Goal: Transaction & Acquisition: Purchase product/service

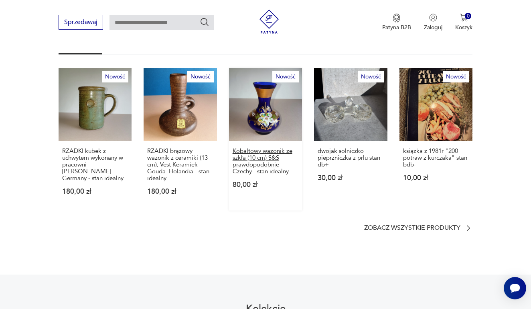
scroll to position [479, 0]
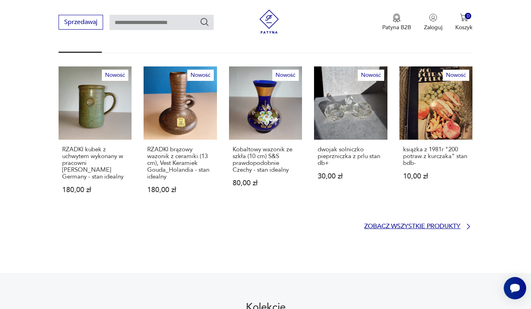
click at [406, 224] on p "Zobacz wszystkie produkty" at bounding box center [412, 226] width 96 height 5
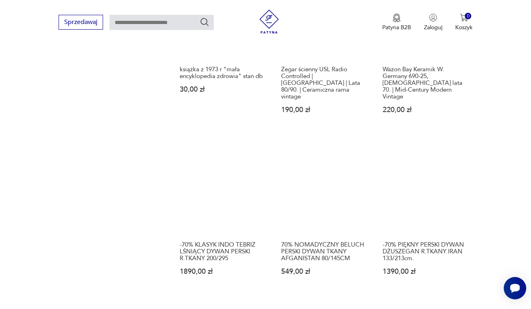
scroll to position [1015, 0]
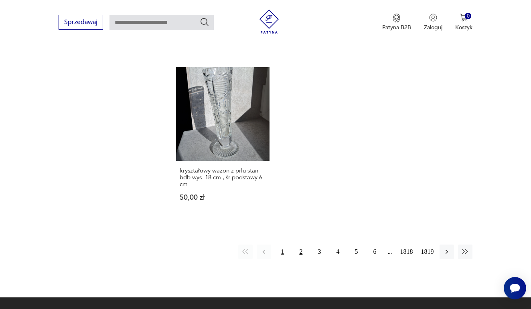
click at [300, 259] on button "2" at bounding box center [300, 252] width 14 height 14
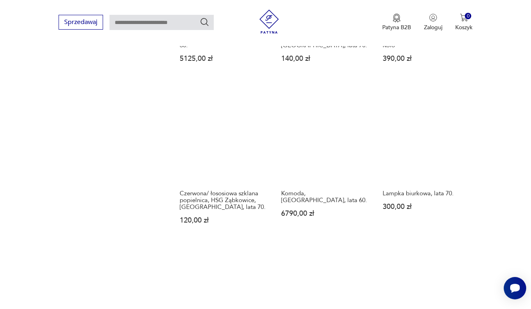
scroll to position [823, 0]
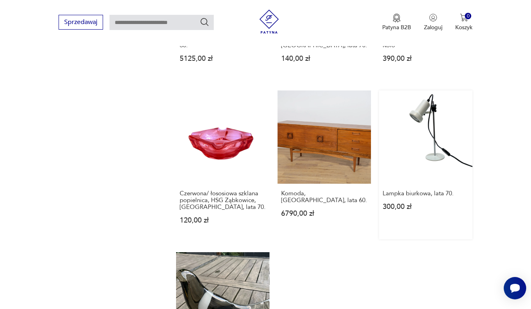
click at [416, 160] on link "Lampka biurkowa, lata 70. 300,00 zł" at bounding box center [425, 165] width 93 height 149
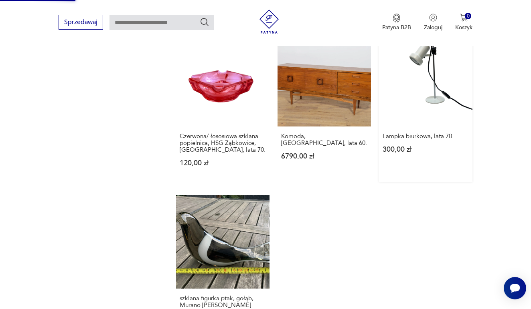
scroll to position [1173, 0]
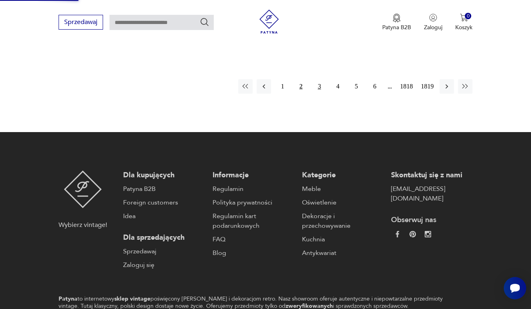
click at [317, 94] on button "3" at bounding box center [319, 86] width 14 height 14
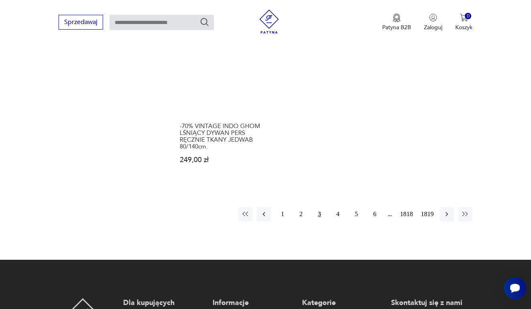
scroll to position [1088, 0]
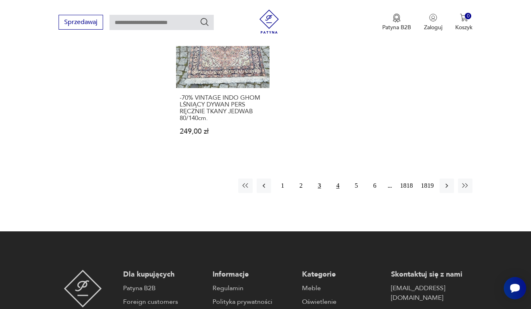
click at [337, 193] on button "4" at bounding box center [337, 186] width 14 height 14
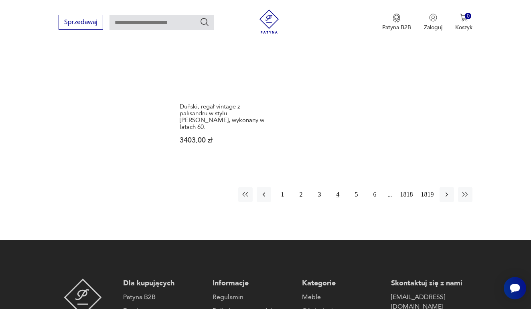
scroll to position [1104, 0]
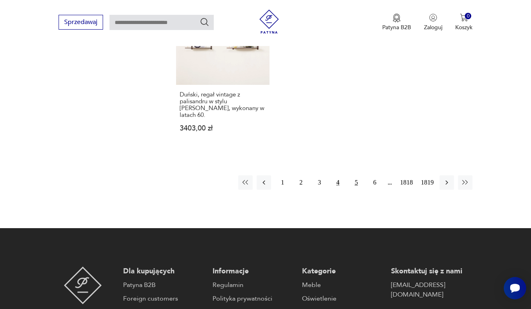
click at [351, 185] on button "5" at bounding box center [356, 183] width 14 height 14
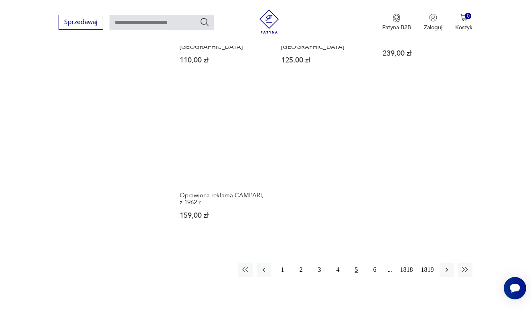
scroll to position [984, 0]
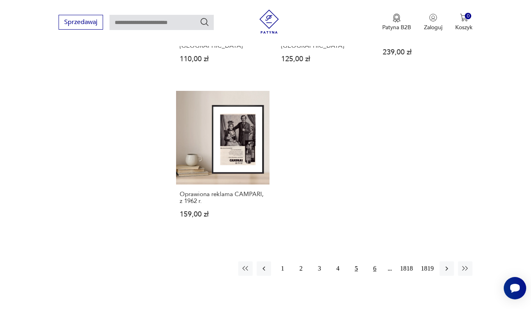
click at [370, 276] on button "6" at bounding box center [374, 269] width 14 height 14
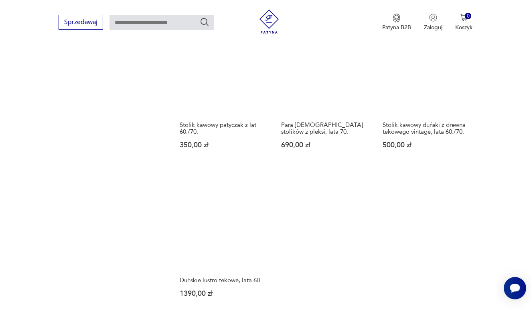
scroll to position [940, 0]
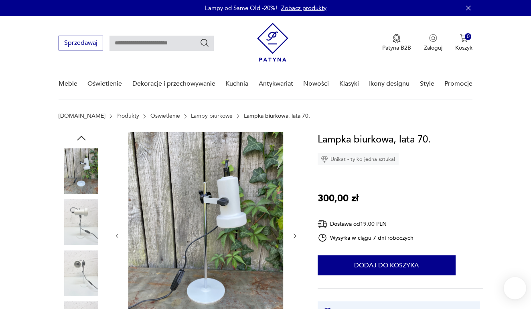
click at [83, 271] on img at bounding box center [82, 273] width 46 height 46
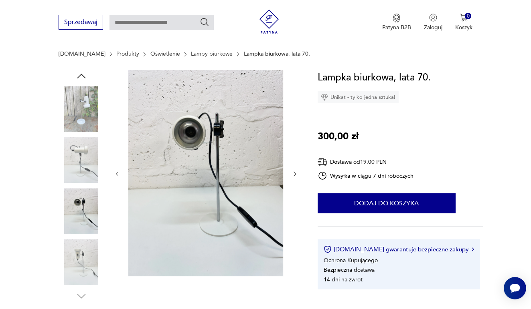
scroll to position [77, 0]
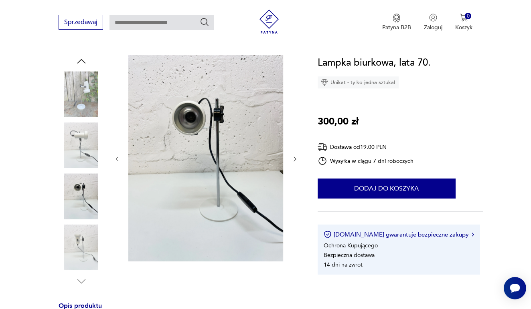
click at [80, 240] on img at bounding box center [82, 248] width 46 height 46
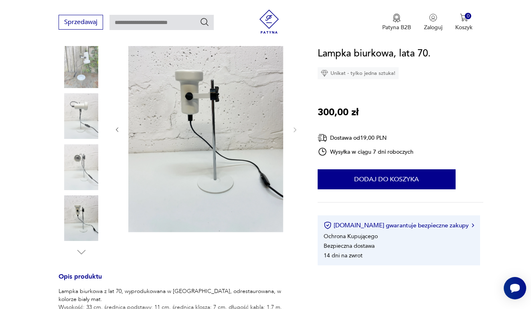
scroll to position [103, 0]
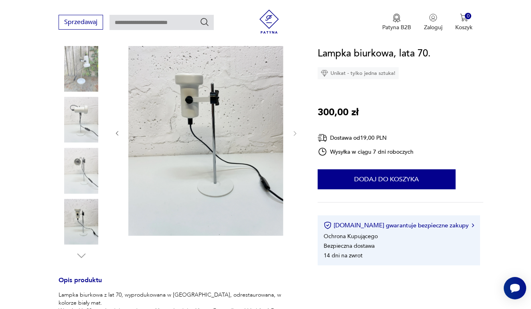
click at [78, 184] on img at bounding box center [82, 171] width 46 height 46
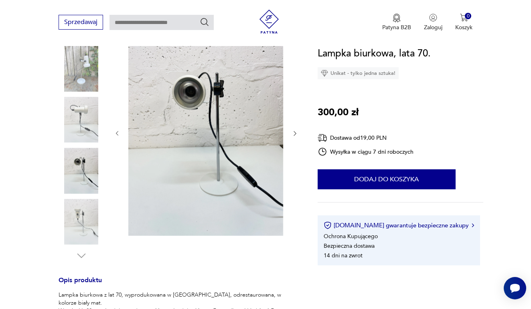
click at [78, 128] on img at bounding box center [82, 120] width 46 height 46
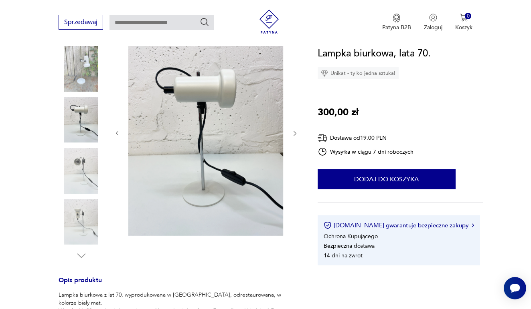
click at [197, 123] on img at bounding box center [205, 133] width 155 height 206
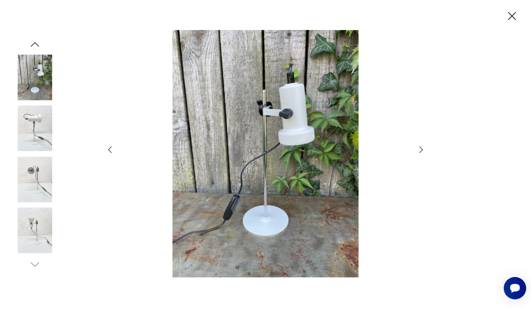
click at [40, 89] on img at bounding box center [35, 78] width 46 height 46
click at [40, 139] on img at bounding box center [35, 129] width 46 height 46
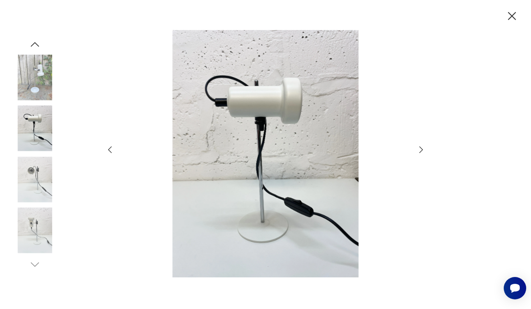
click at [513, 15] on icon "button" at bounding box center [512, 16] width 8 height 8
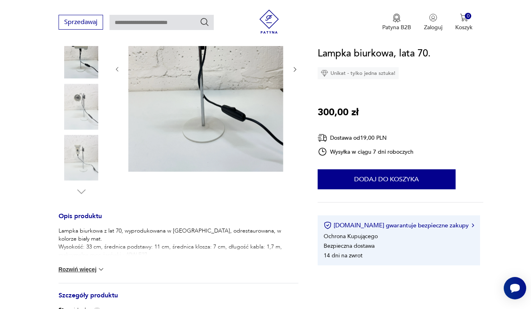
scroll to position [209, 0]
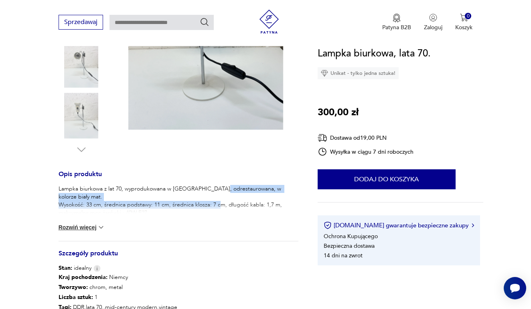
drag, startPoint x: 218, startPoint y: 186, endPoint x: 239, endPoint y: 193, distance: 21.8
click at [239, 193] on p "Lampka biurkowa z lat 70, wyprodukowana w Niemczech, odrestaurowana, w kolorze …" at bounding box center [179, 201] width 240 height 32
